Goal: Task Accomplishment & Management: Manage account settings

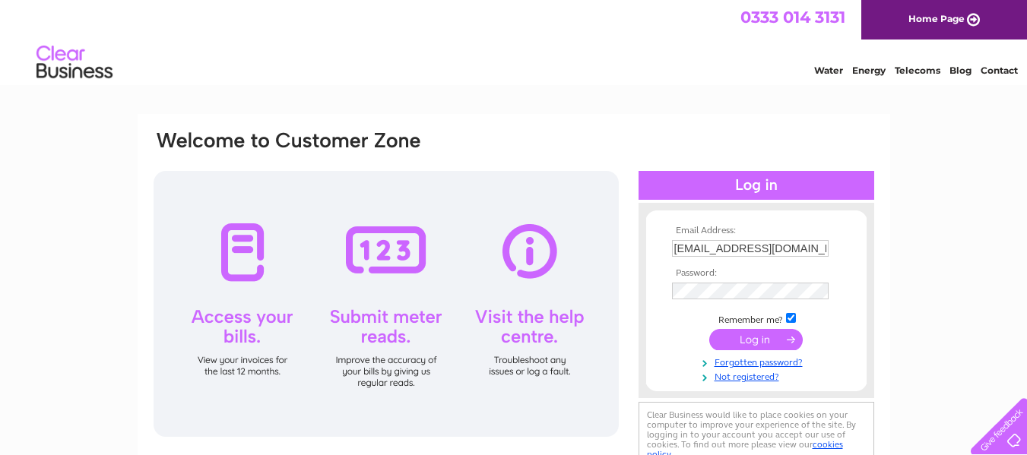
click at [769, 335] on input "submit" at bounding box center [755, 339] width 93 height 21
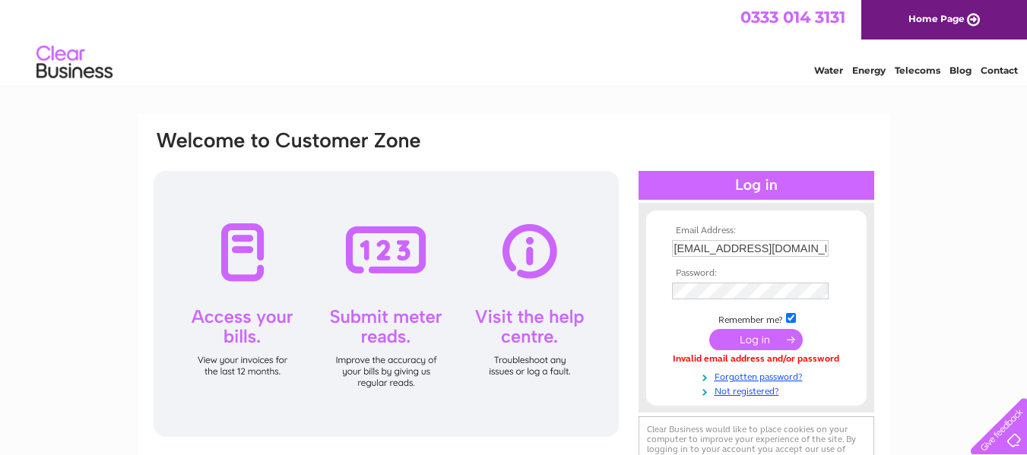
click at [769, 340] on input "submit" at bounding box center [755, 339] width 93 height 21
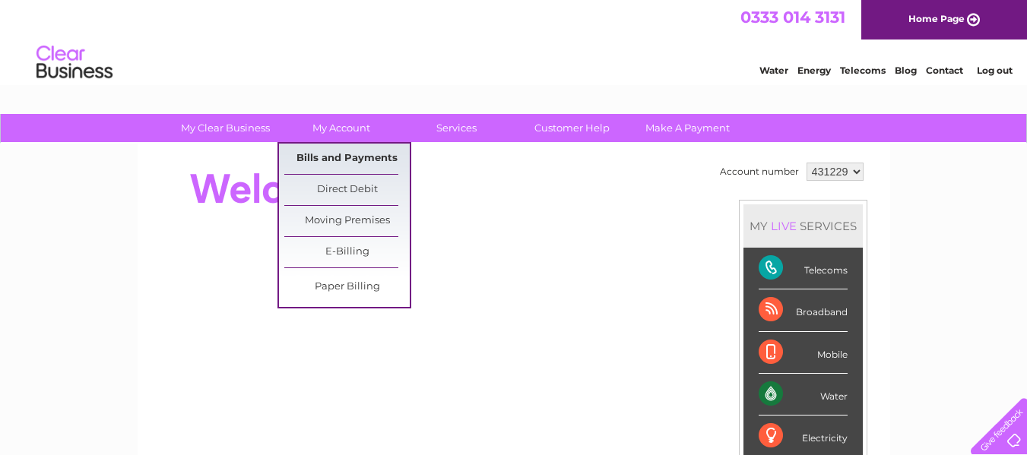
click at [347, 157] on link "Bills and Payments" at bounding box center [346, 159] width 125 height 30
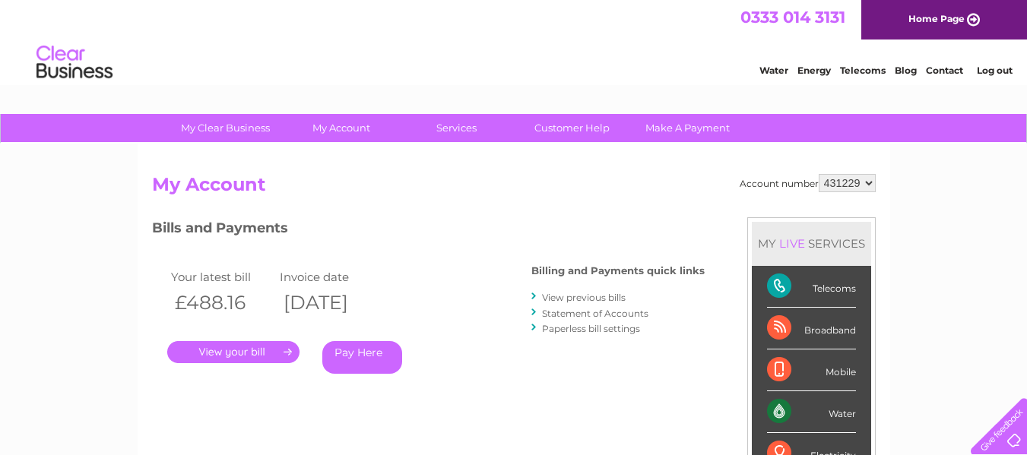
click at [235, 353] on link "." at bounding box center [233, 352] width 132 height 22
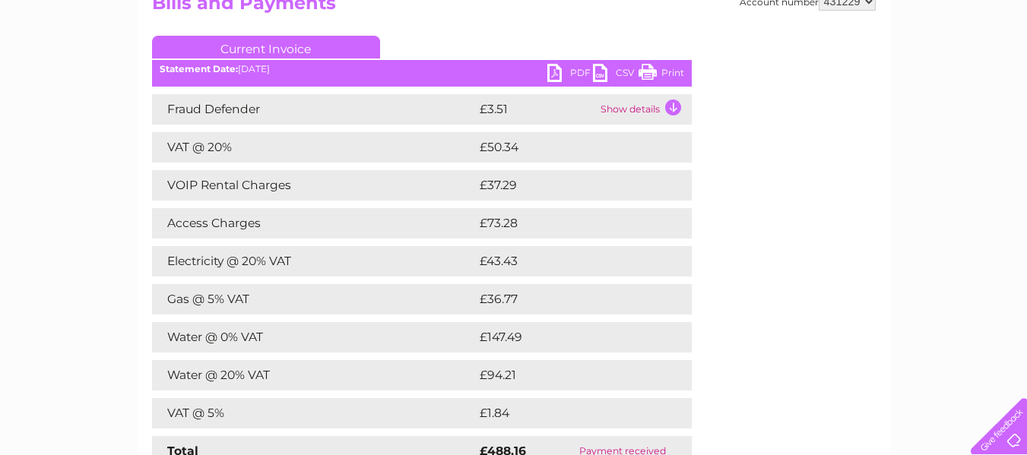
scroll to position [182, 0]
click at [572, 71] on link "PDF" at bounding box center [570, 74] width 46 height 22
